Goal: Navigation & Orientation: Find specific page/section

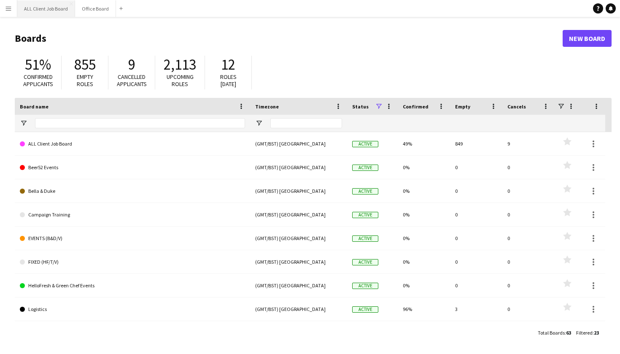
click at [60, 11] on button "ALL Client Job Board Close" at bounding box center [46, 8] width 58 height 16
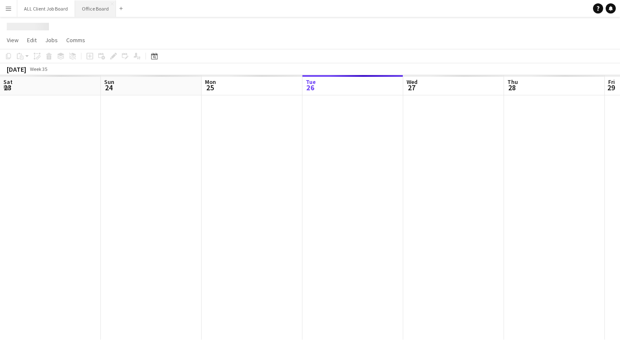
scroll to position [0, 202]
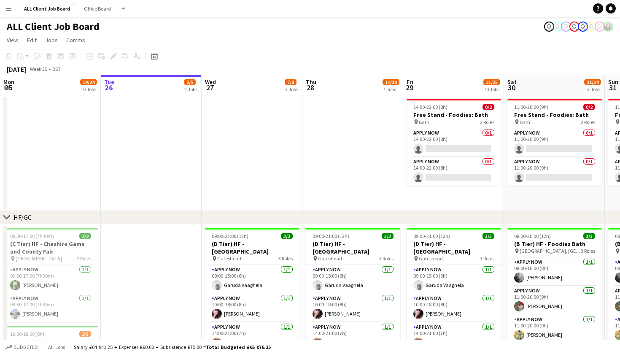
click at [347, 0] on app-navbar "Menu Boards Boards Boards All jobs Status Workforce Workforce My Workforce Recr…" at bounding box center [310, 8] width 620 height 17
